Goal: Complete application form: Complete application form

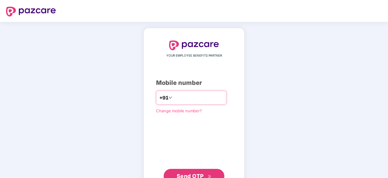
click at [202, 99] on input "number" at bounding box center [198, 98] width 50 height 10
type input "**********"
click at [207, 171] on button "Send OTP" at bounding box center [194, 175] width 61 height 15
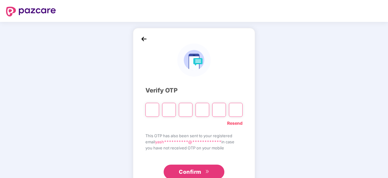
type input "*"
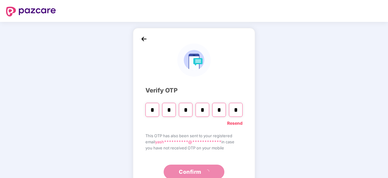
type input "*"
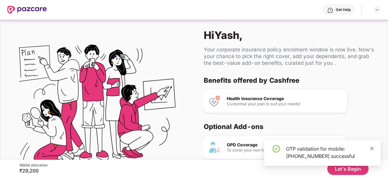
click at [372, 149] on icon "close" at bounding box center [372, 147] width 3 height 3
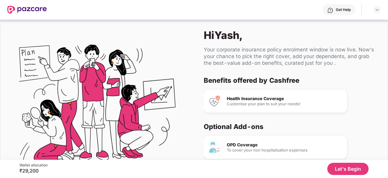
click at [353, 166] on button "Let's Begin" at bounding box center [347, 168] width 41 height 12
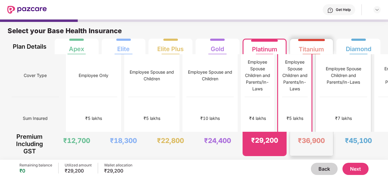
click at [320, 65] on div "Employee Spouse Children and Parents/In-Laws" at bounding box center [343, 75] width 47 height 20
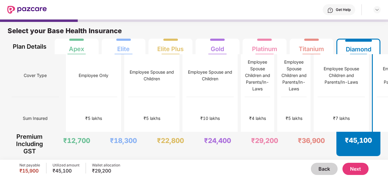
click at [352, 169] on button "Next" at bounding box center [356, 168] width 26 height 12
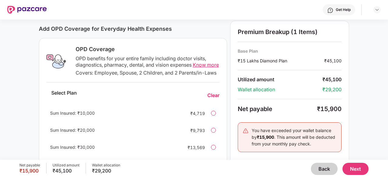
scroll to position [220, 0]
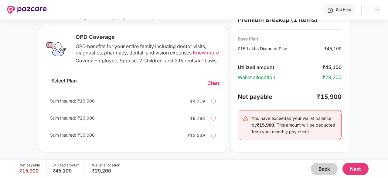
click at [323, 169] on button "Back" at bounding box center [324, 168] width 27 height 12
